Goal: Understand process/instructions: Learn how to perform a task or action

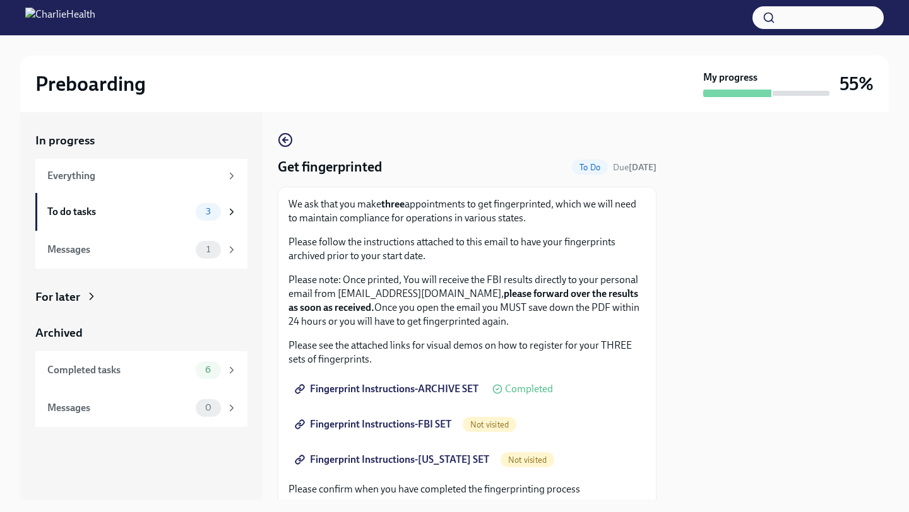
click at [402, 387] on span "Fingerprint Instructions-ARCHIVE SET" at bounding box center [387, 389] width 181 height 13
click at [363, 428] on span "Fingerprint Instructions-FBI SET" at bounding box center [374, 424] width 154 height 13
click at [356, 461] on span "Fingerprint Instructions-[US_STATE] SET" at bounding box center [393, 460] width 192 height 13
click at [767, 352] on div at bounding box center [779, 305] width 217 height 387
click at [637, 370] on div "We ask that you make three appointments to get fingerprinted, which we will nee…" at bounding box center [466, 435] width 357 height 476
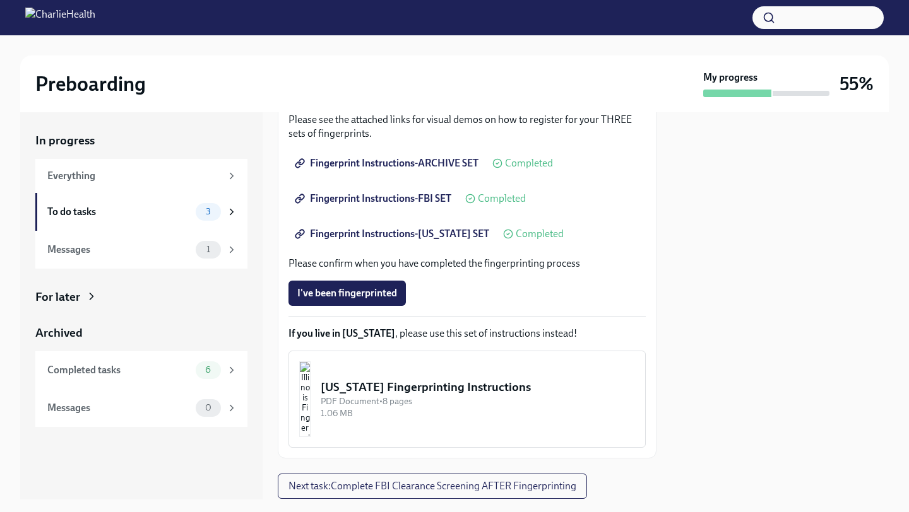
scroll to position [227, 0]
click at [206, 211] on span "3" at bounding box center [208, 211] width 20 height 9
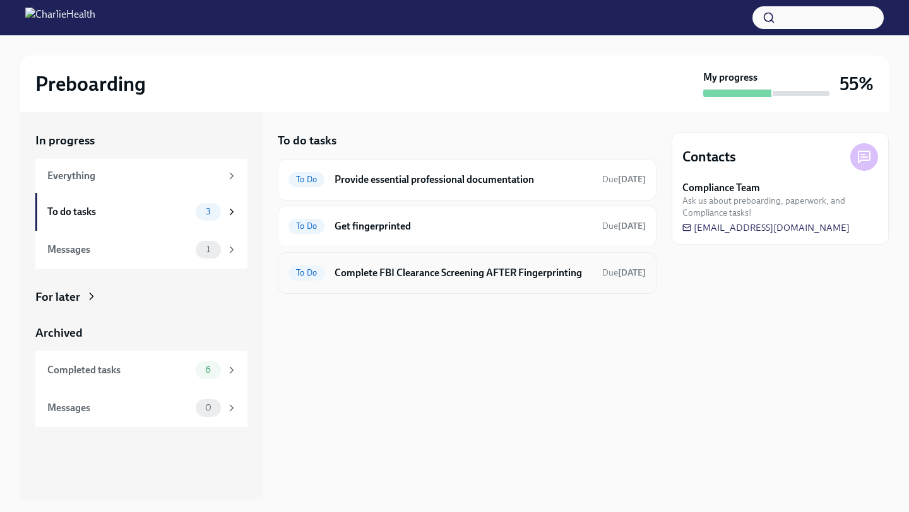
click at [434, 277] on h6 "Complete FBI Clearance Screening AFTER Fingerprinting" at bounding box center [462, 273] width 257 height 14
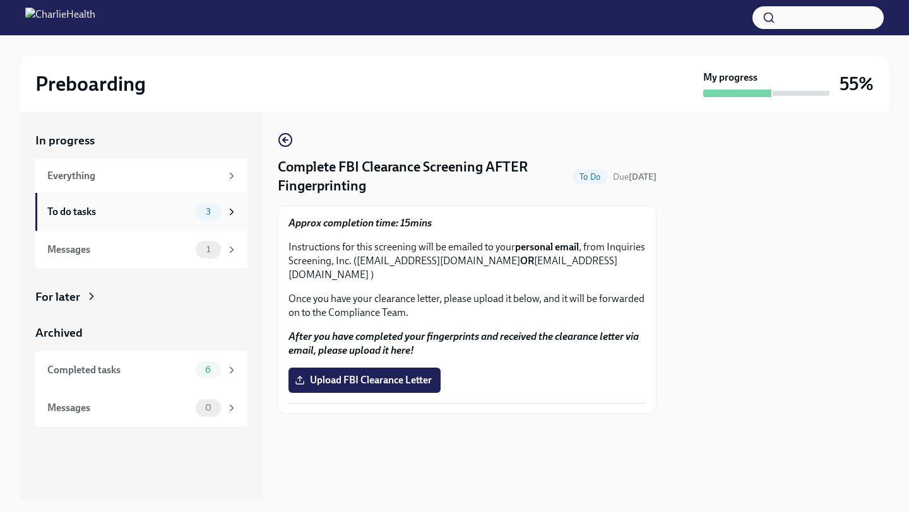
click at [222, 210] on div "3" at bounding box center [217, 212] width 42 height 18
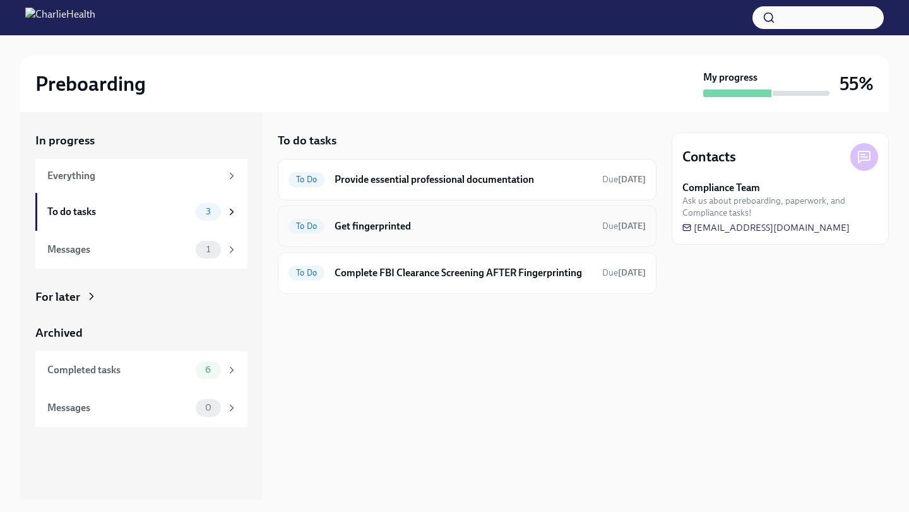
click at [374, 237] on div "To Do Get fingerprinted Due [DATE]" at bounding box center [467, 227] width 379 height 42
click at [384, 227] on h6 "Get fingerprinted" at bounding box center [462, 227] width 257 height 14
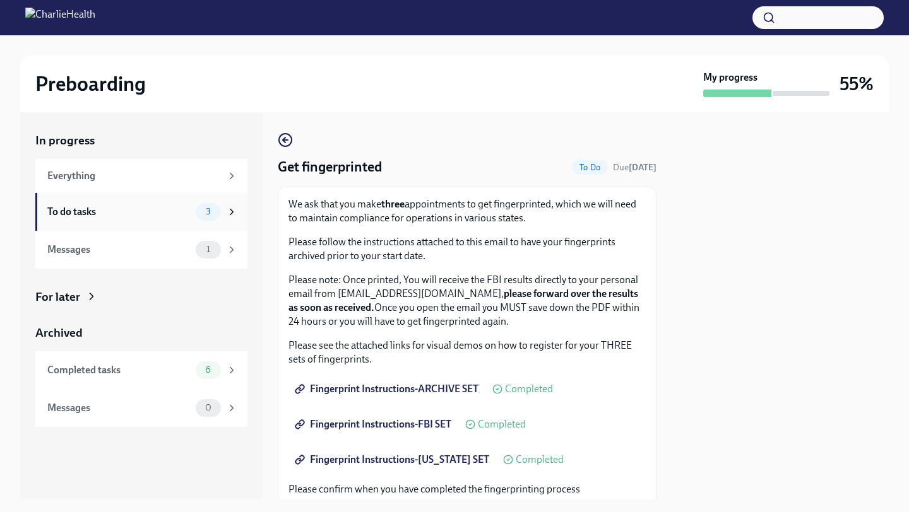
click at [213, 210] on span "3" at bounding box center [208, 211] width 20 height 9
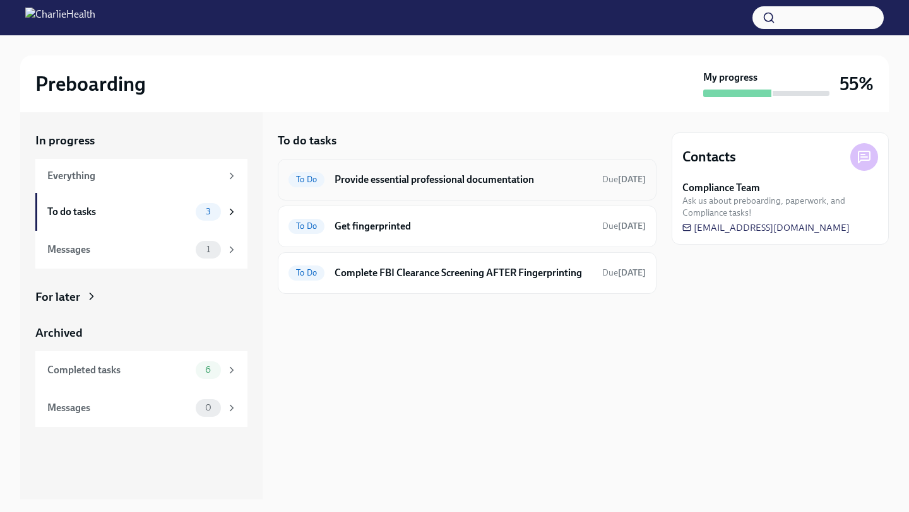
click at [435, 179] on h6 "Provide essential professional documentation" at bounding box center [462, 180] width 257 height 14
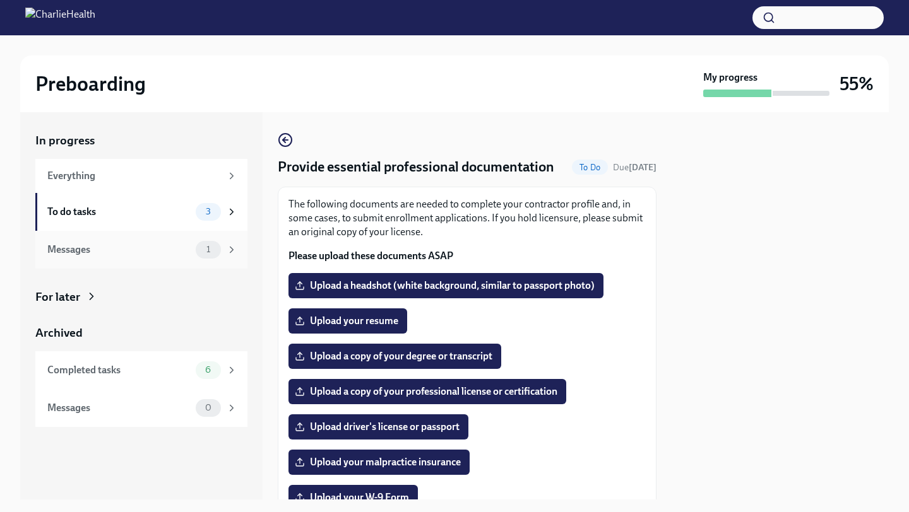
click at [200, 246] on span "1" at bounding box center [208, 249] width 19 height 9
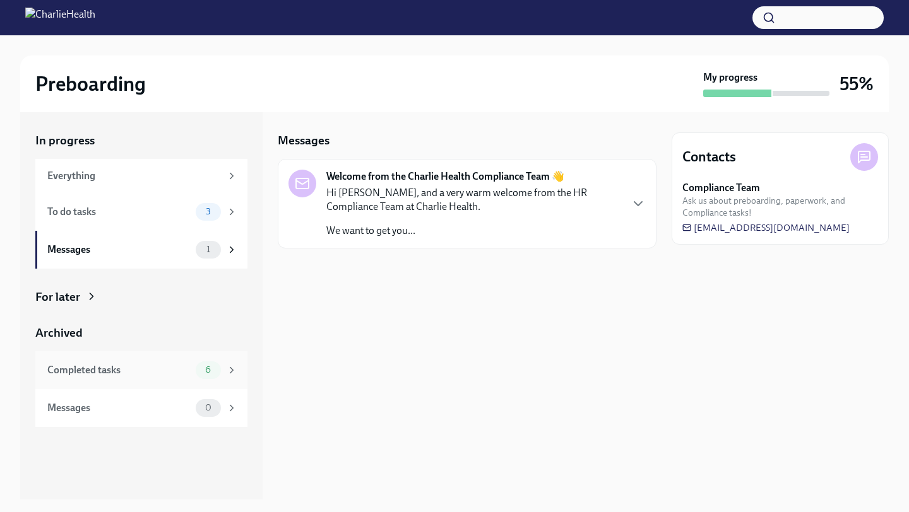
click at [182, 365] on div "Completed tasks" at bounding box center [118, 370] width 143 height 14
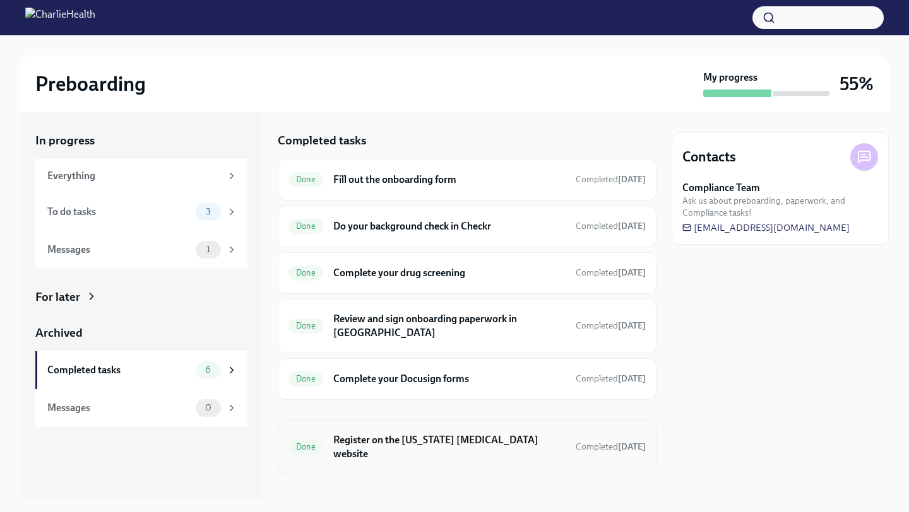
click at [385, 433] on h6 "Register on the [US_STATE] [MEDICAL_DATA] website" at bounding box center [449, 447] width 232 height 28
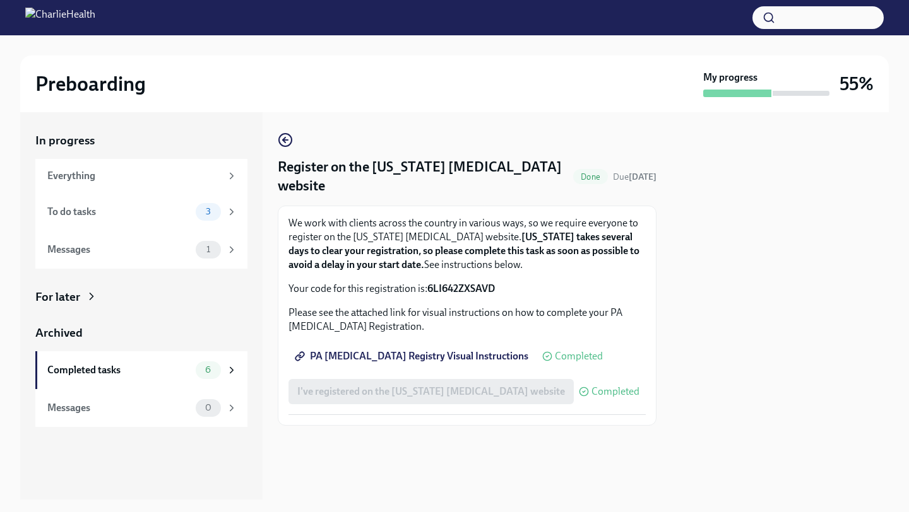
click at [456, 361] on span "PA [MEDICAL_DATA] Registry Visual Instructions" at bounding box center [412, 356] width 231 height 13
click at [456, 290] on strong "6LI642ZXSAVD" at bounding box center [461, 289] width 68 height 12
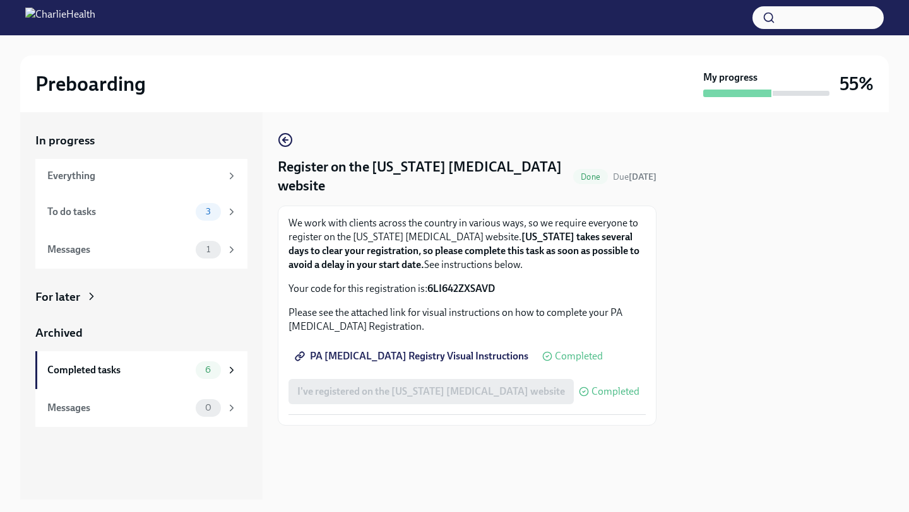
click at [456, 290] on strong "6LI642ZXSAVD" at bounding box center [461, 289] width 68 height 12
copy strong "6LI642ZXSAVD"
